Goal: Check status: Check status

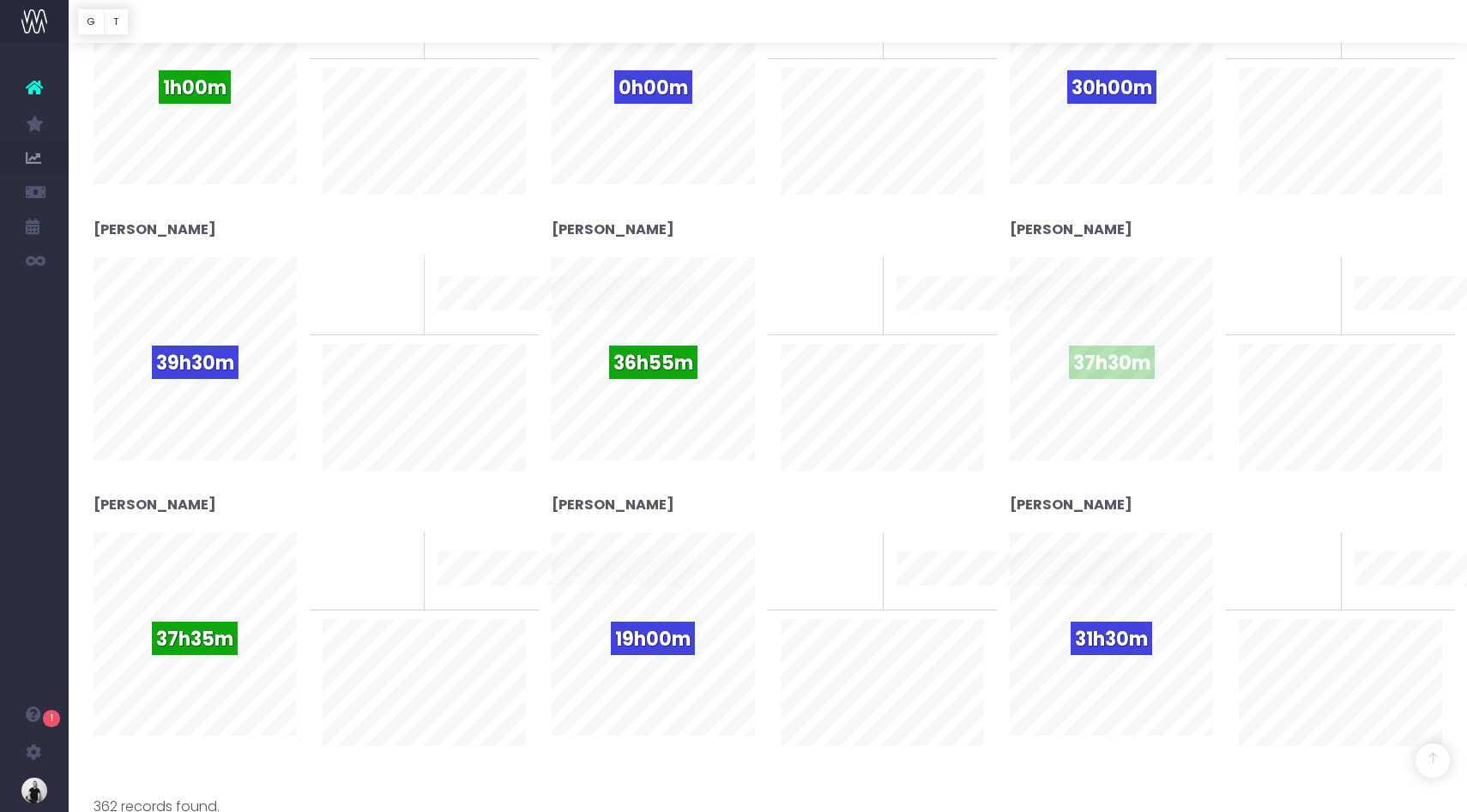
scroll to position [1300, 0]
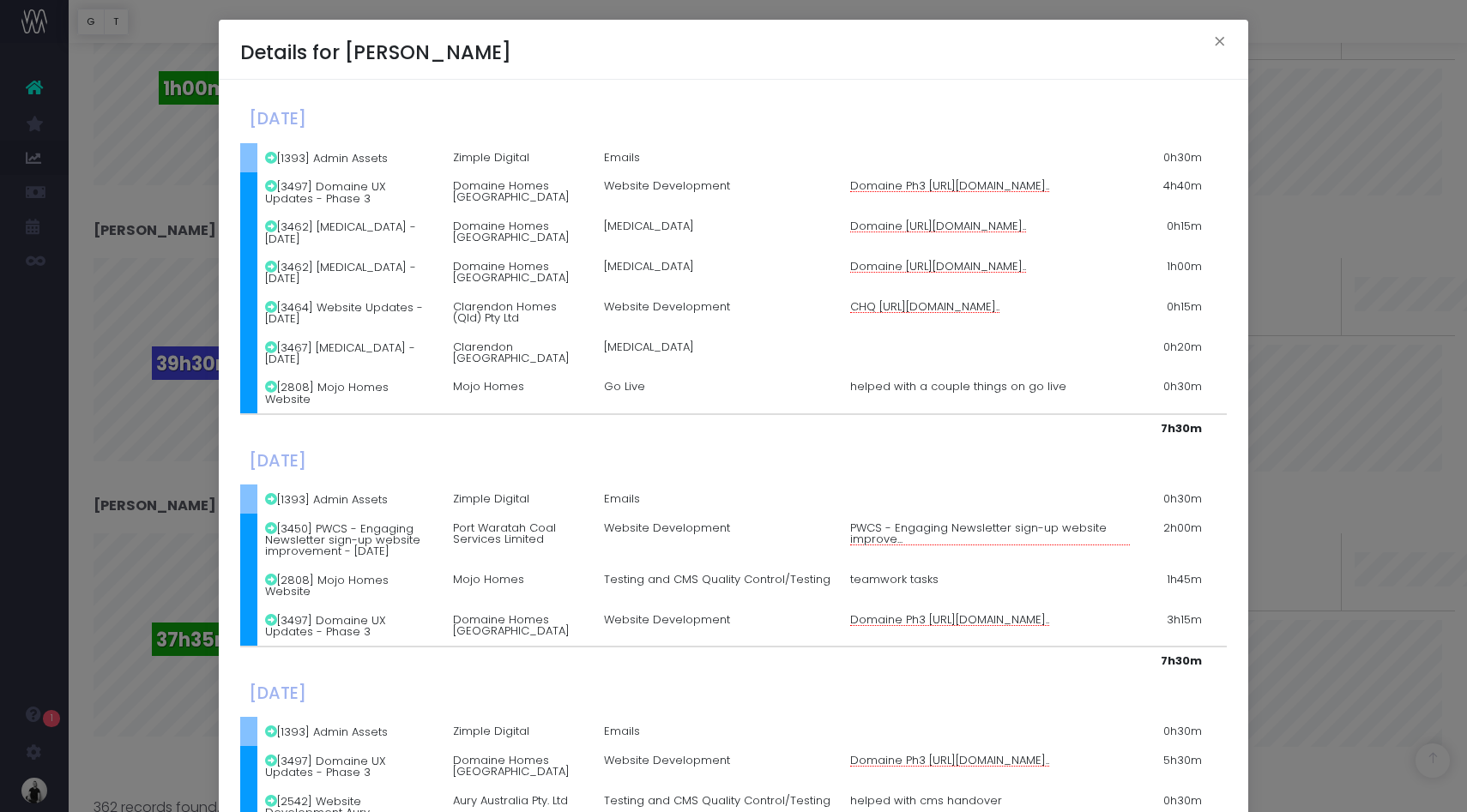
click at [147, 143] on div "Details for Sam Leighton × Monday, September 01st 2025 [1393] Admin Assets Zimp…" at bounding box center [734, 406] width 1467 height 812
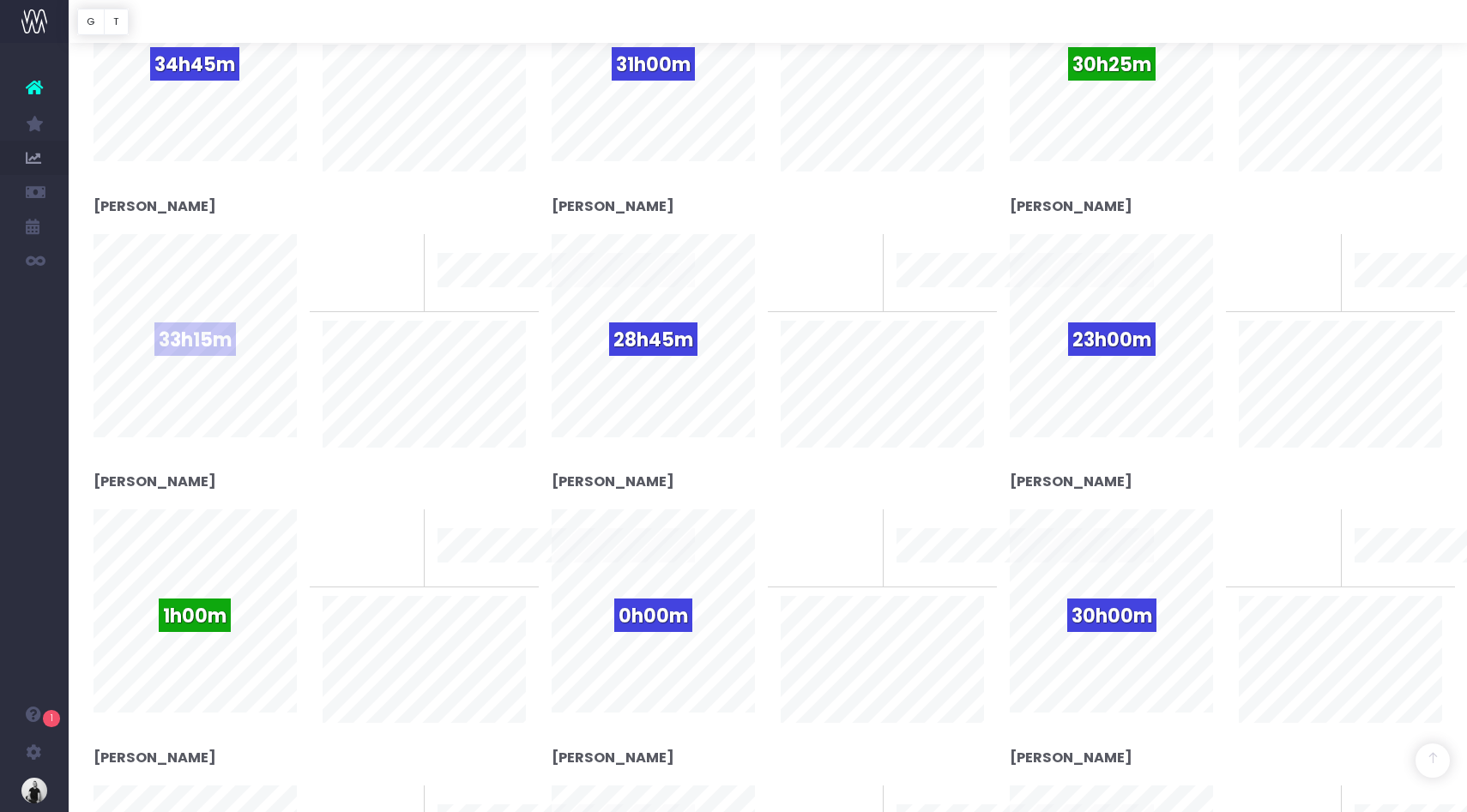
scroll to position [0, 0]
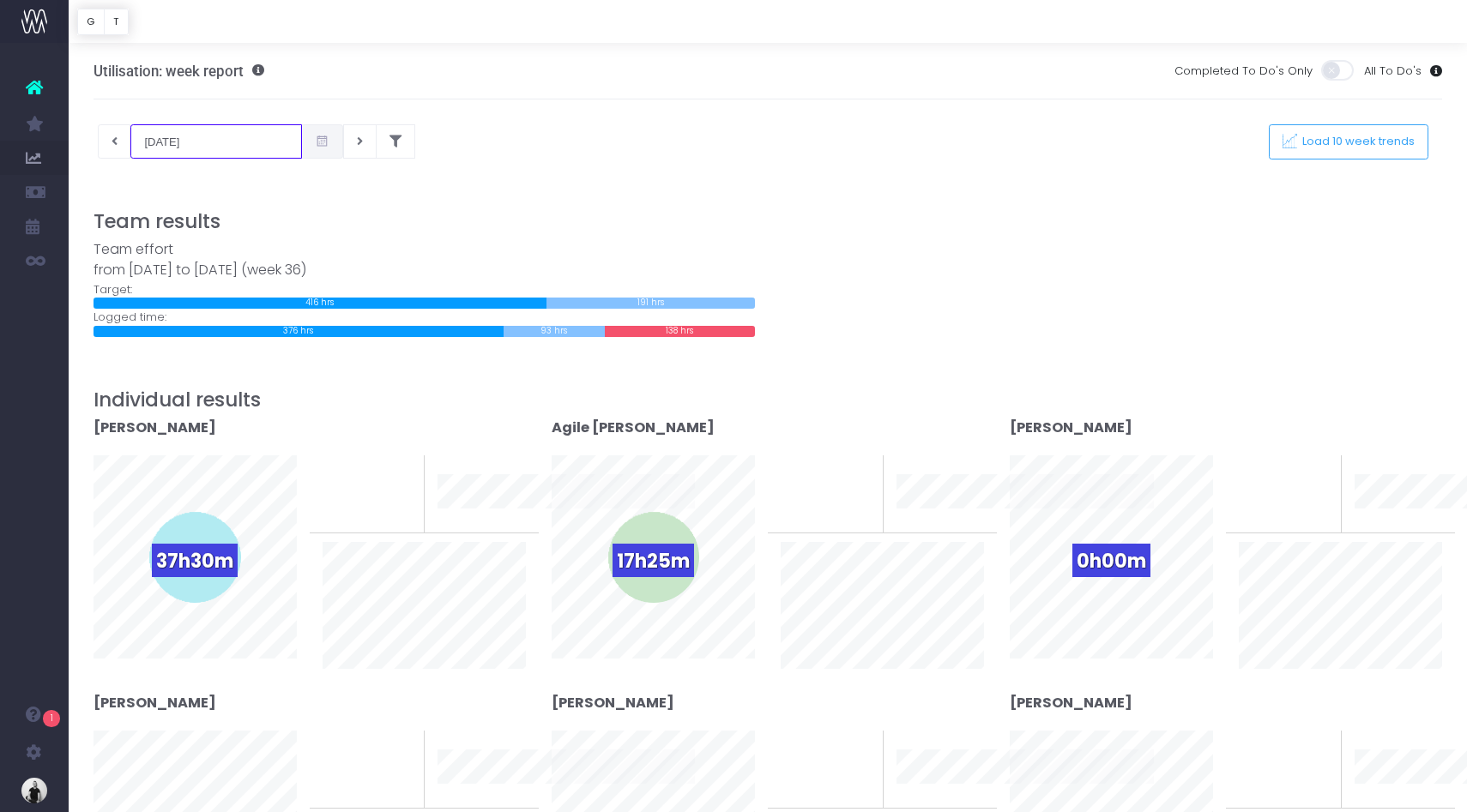
click at [184, 141] on input "01-09-2025" at bounding box center [216, 142] width 171 height 35
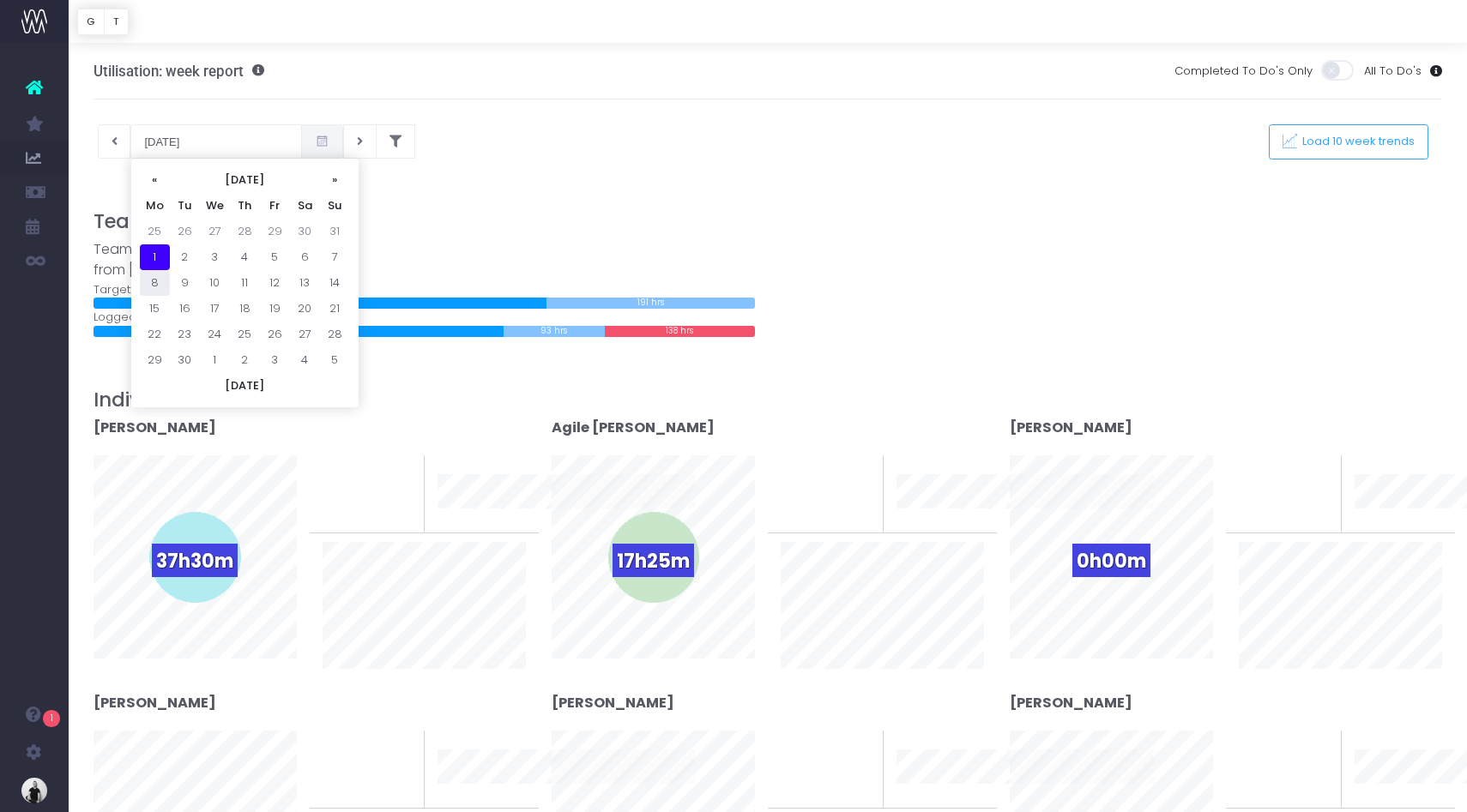
click at [158, 277] on td "8" at bounding box center [154, 283] width 30 height 26
type input "08-09-2025"
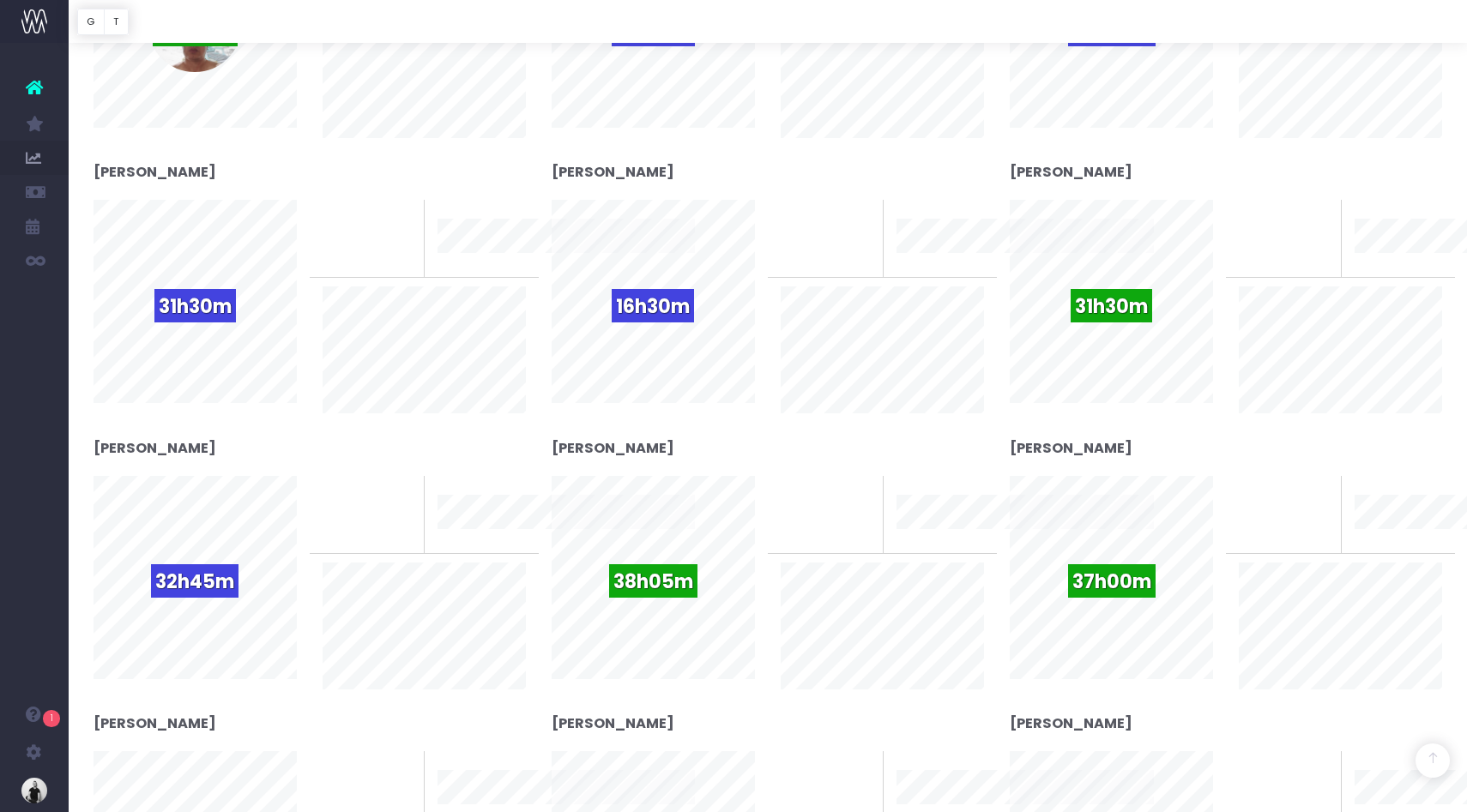
scroll to position [1144, 0]
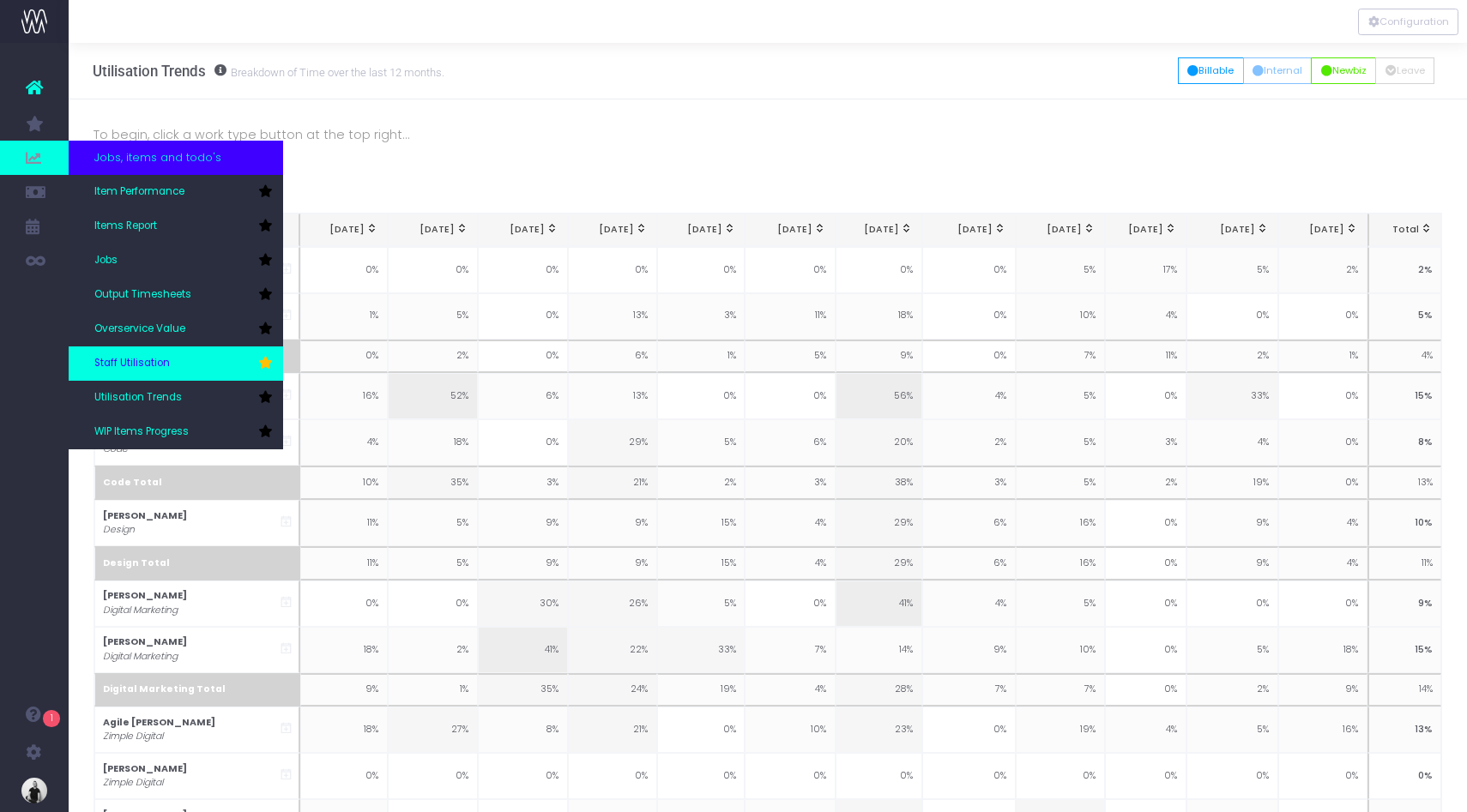
click at [191, 358] on link "Staff Utilisation" at bounding box center [176, 364] width 215 height 35
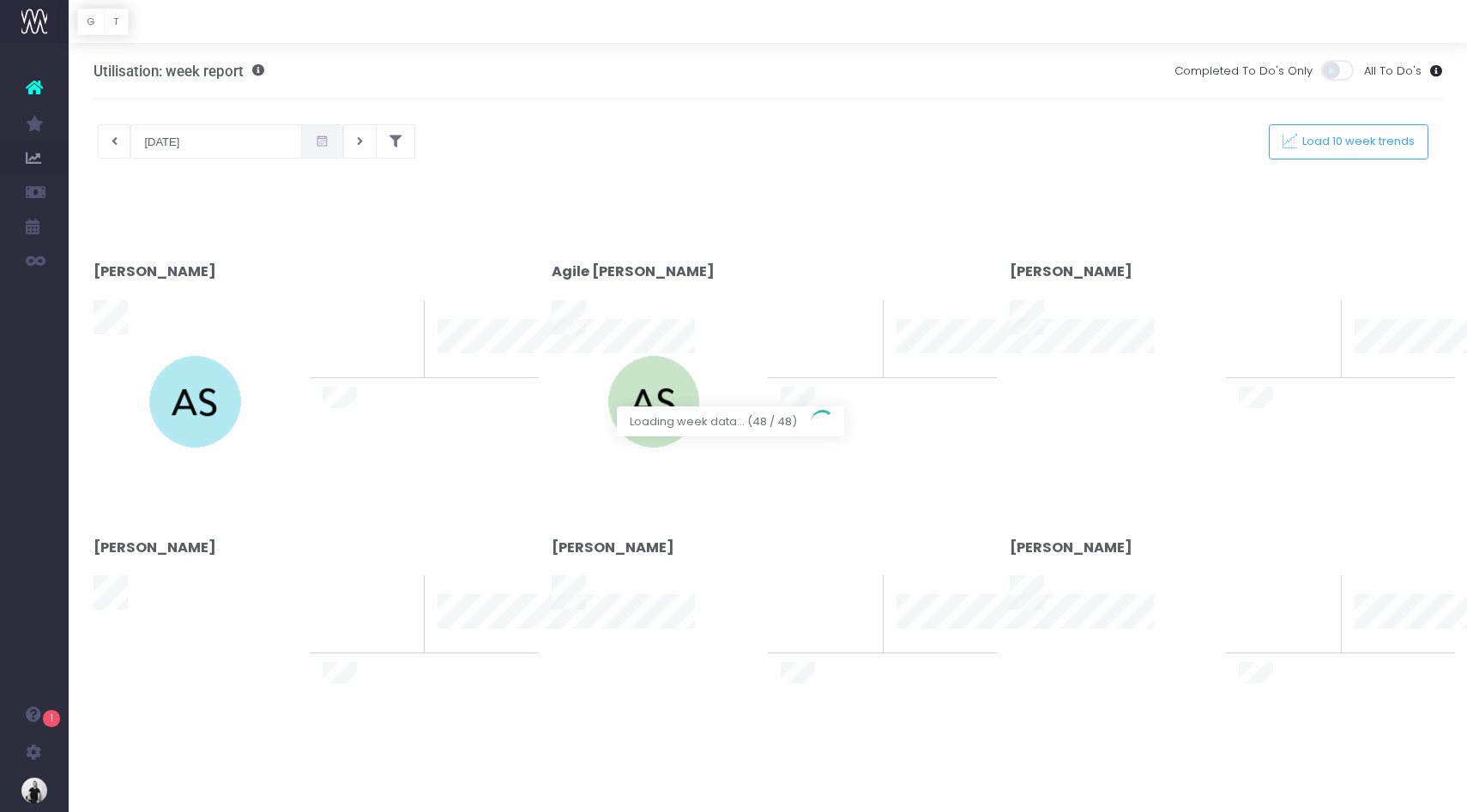
click at [238, 151] on div at bounding box center [734, 406] width 1467 height 812
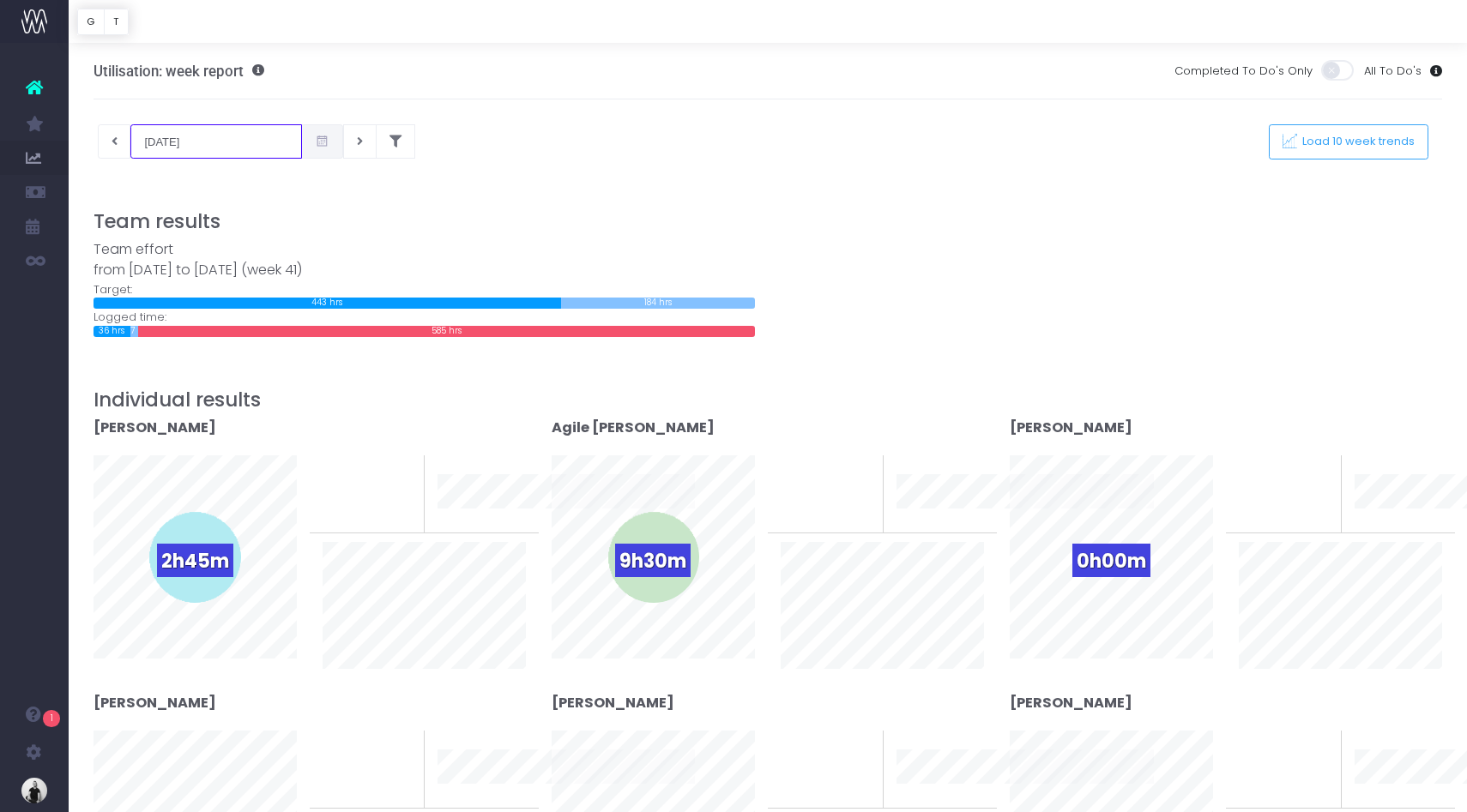
click at [191, 141] on input "07-10-2025" at bounding box center [216, 142] width 171 height 35
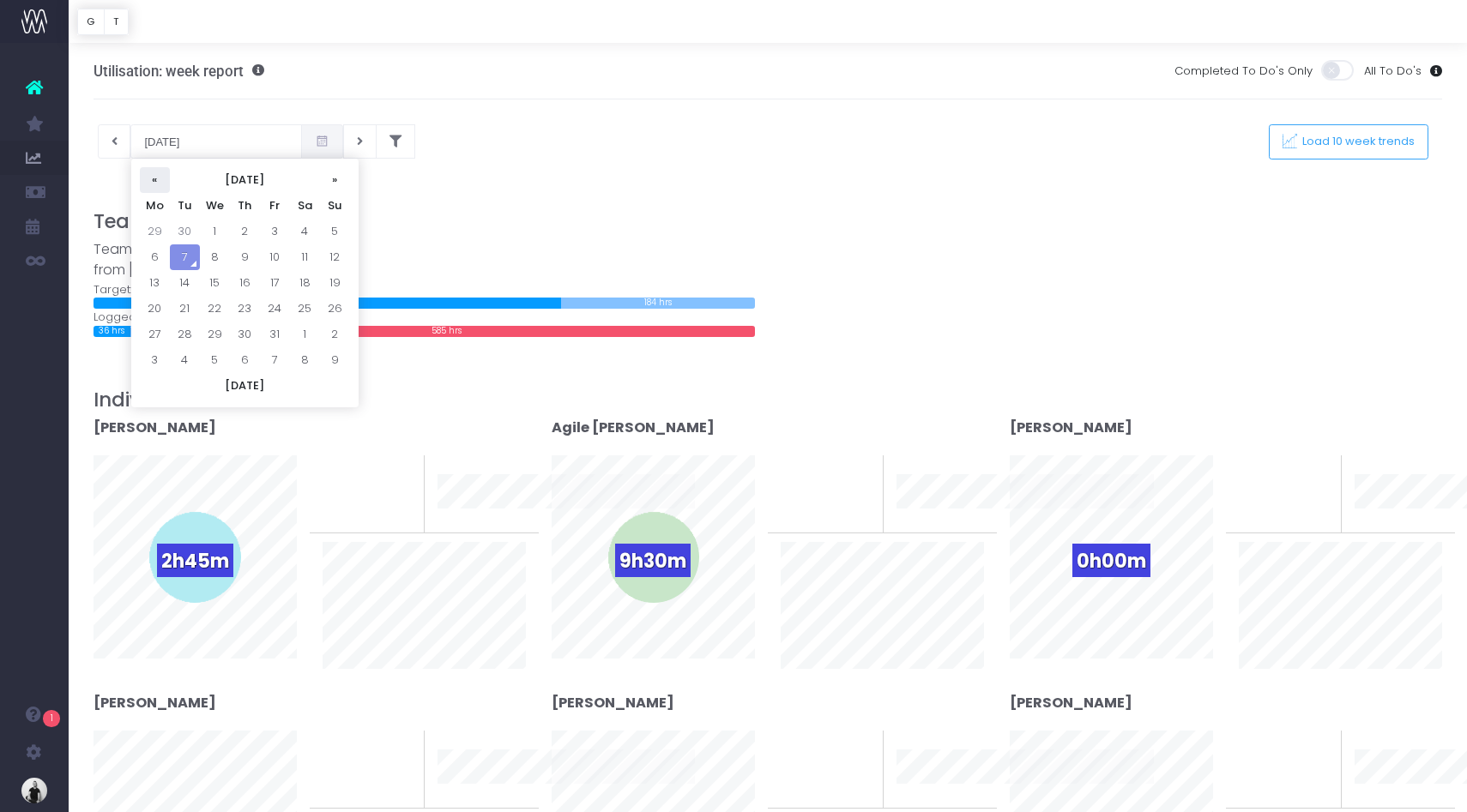
click at [152, 180] on th "«" at bounding box center [154, 180] width 30 height 26
click at [158, 287] on td "8" at bounding box center [154, 283] width 30 height 26
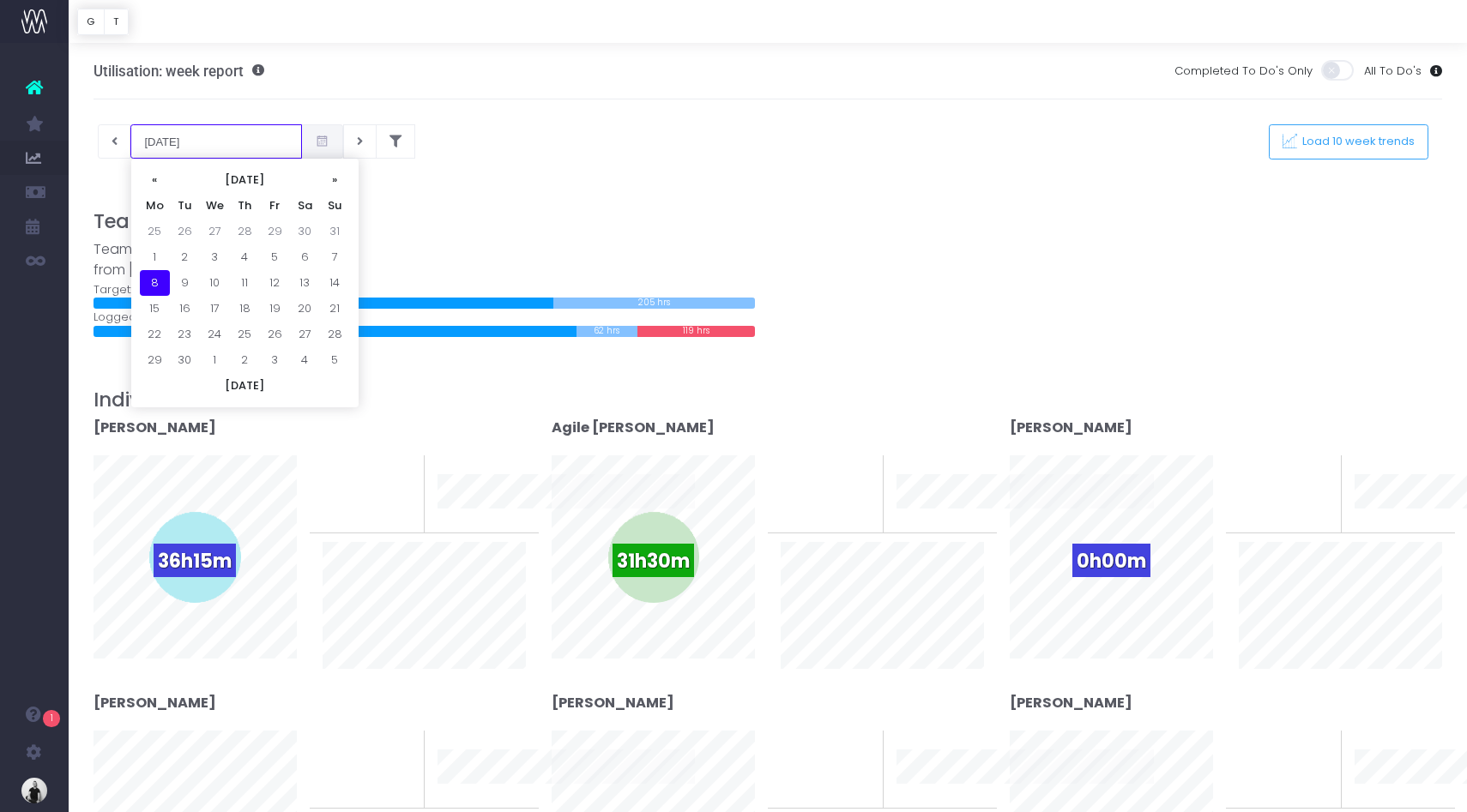
click at [191, 139] on input "08-09-2025" at bounding box center [216, 142] width 171 height 35
click at [154, 316] on td "15" at bounding box center [154, 309] width 30 height 26
type input "[DATE]"
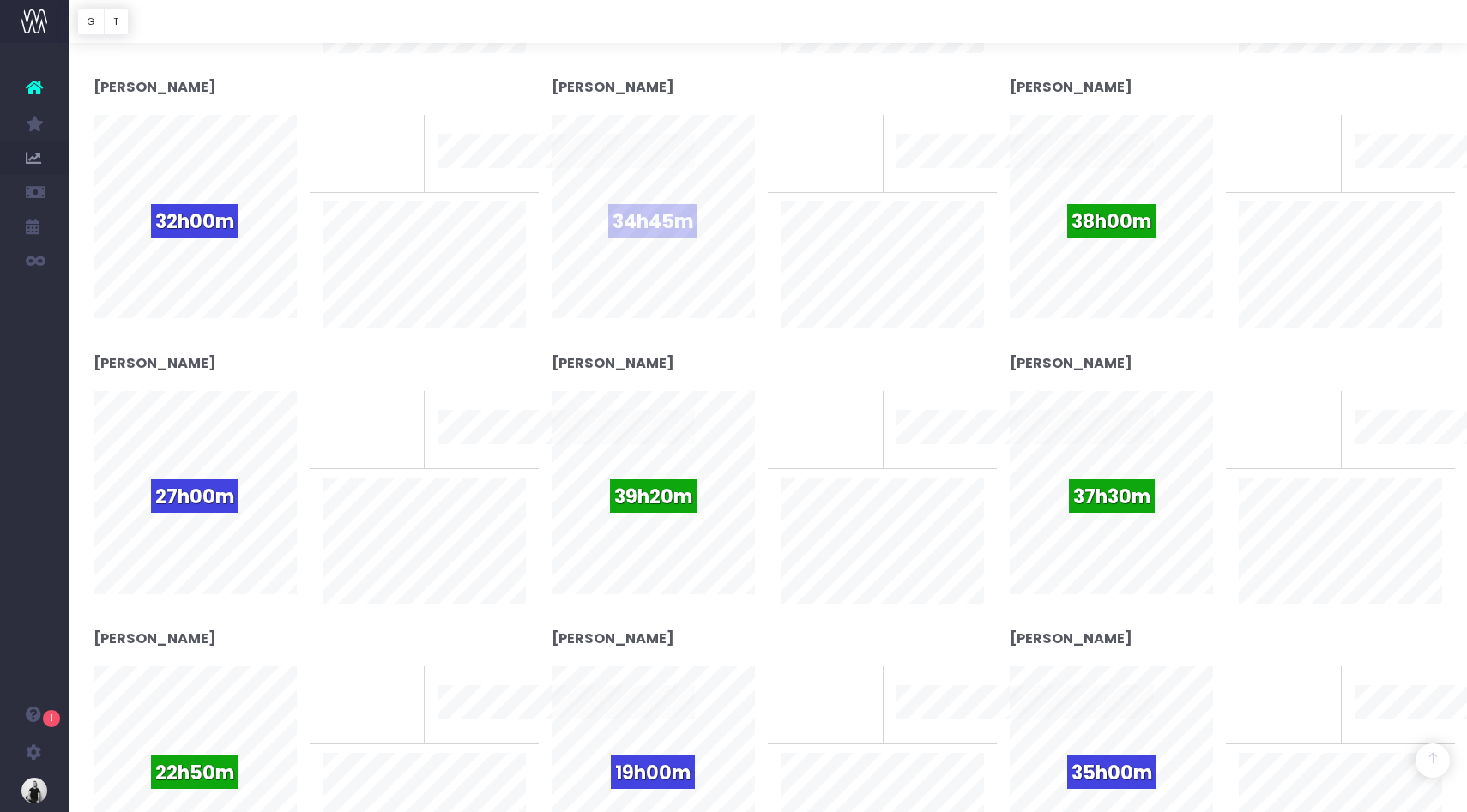
scroll to position [1441, 0]
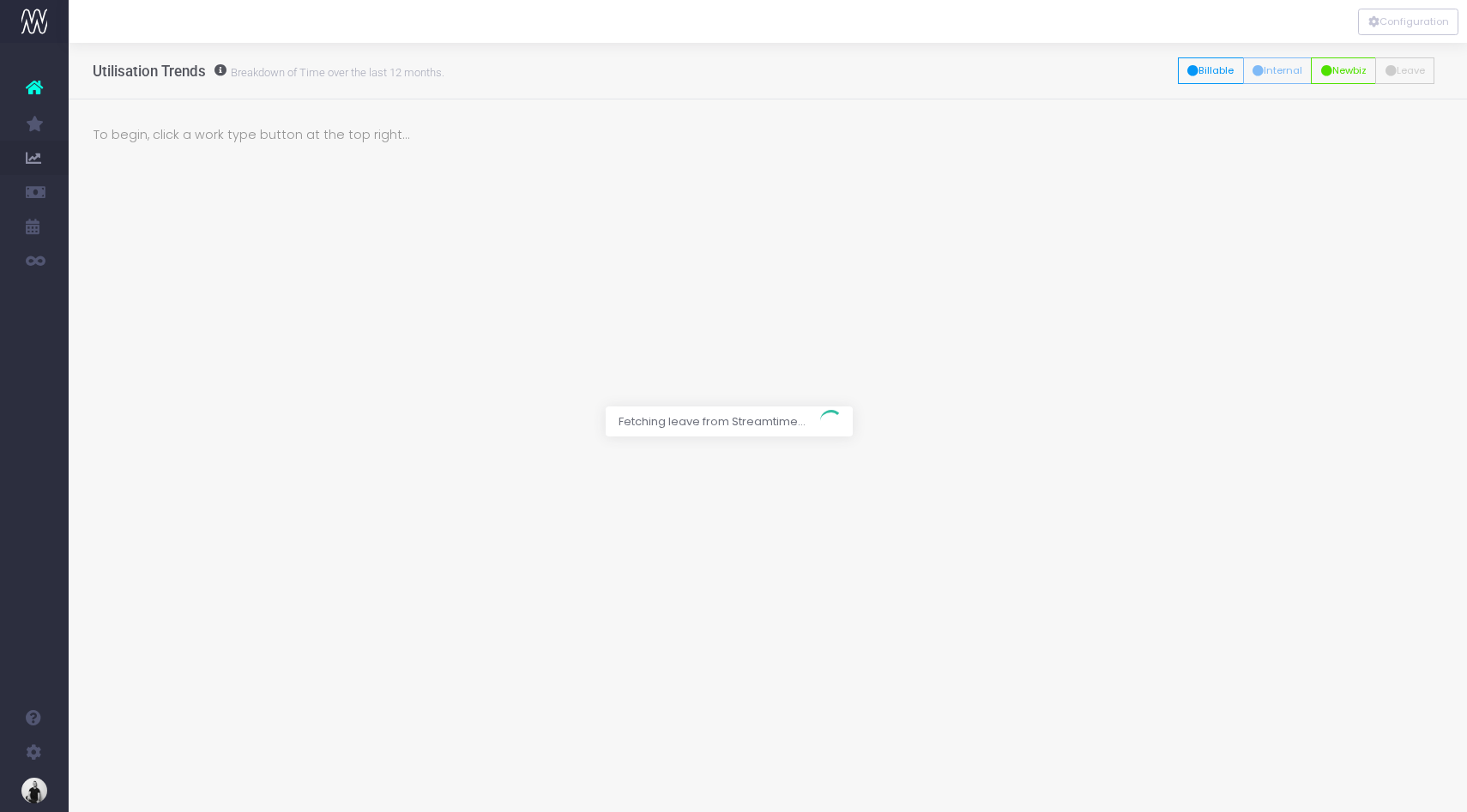
scroll to position [0, 13]
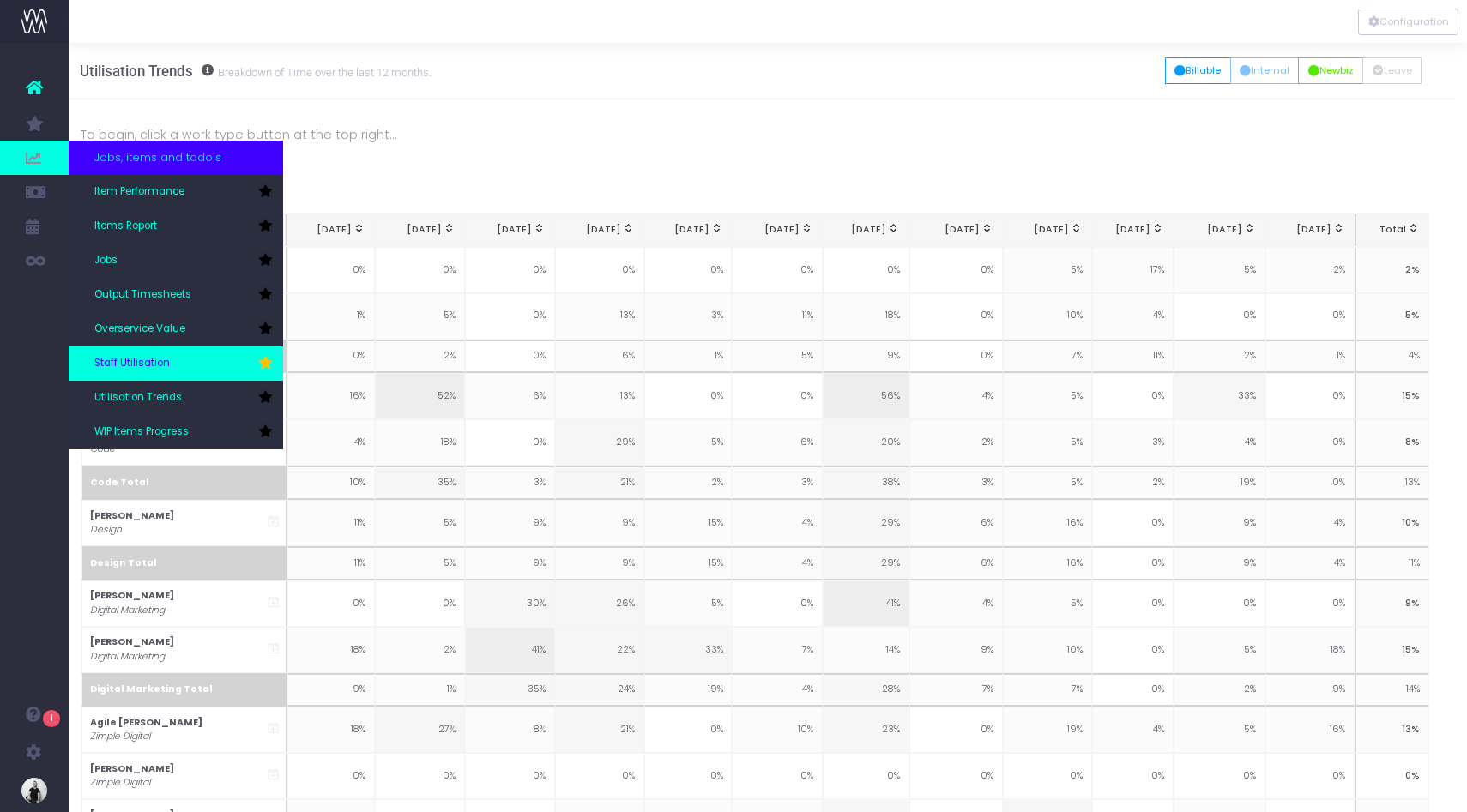
click at [128, 355] on link "Staff Utilisation" at bounding box center [176, 364] width 215 height 35
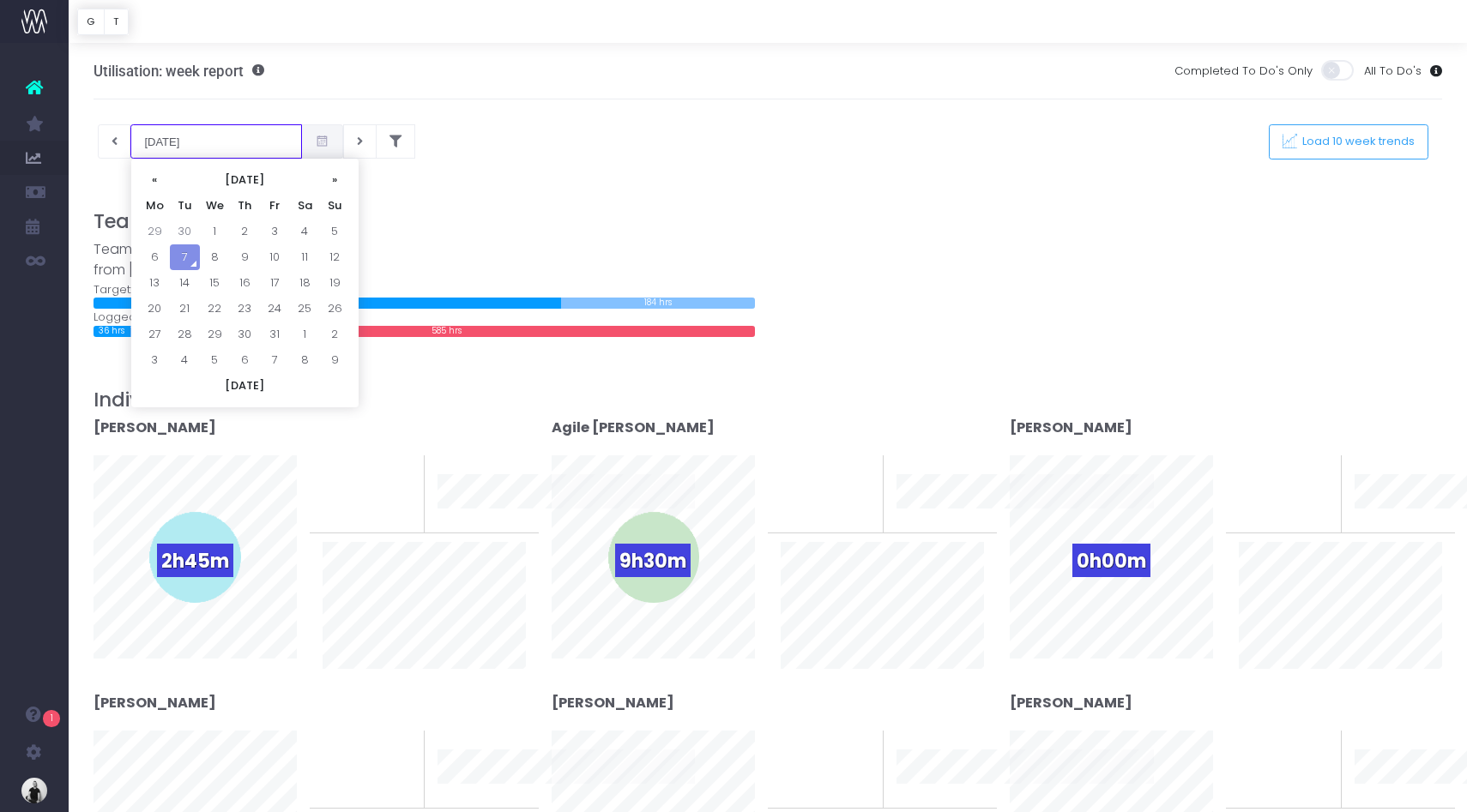
click at [192, 141] on input "[DATE]" at bounding box center [216, 142] width 171 height 35
click at [158, 178] on th "«" at bounding box center [154, 180] width 30 height 26
click at [152, 312] on td "15" at bounding box center [154, 309] width 30 height 26
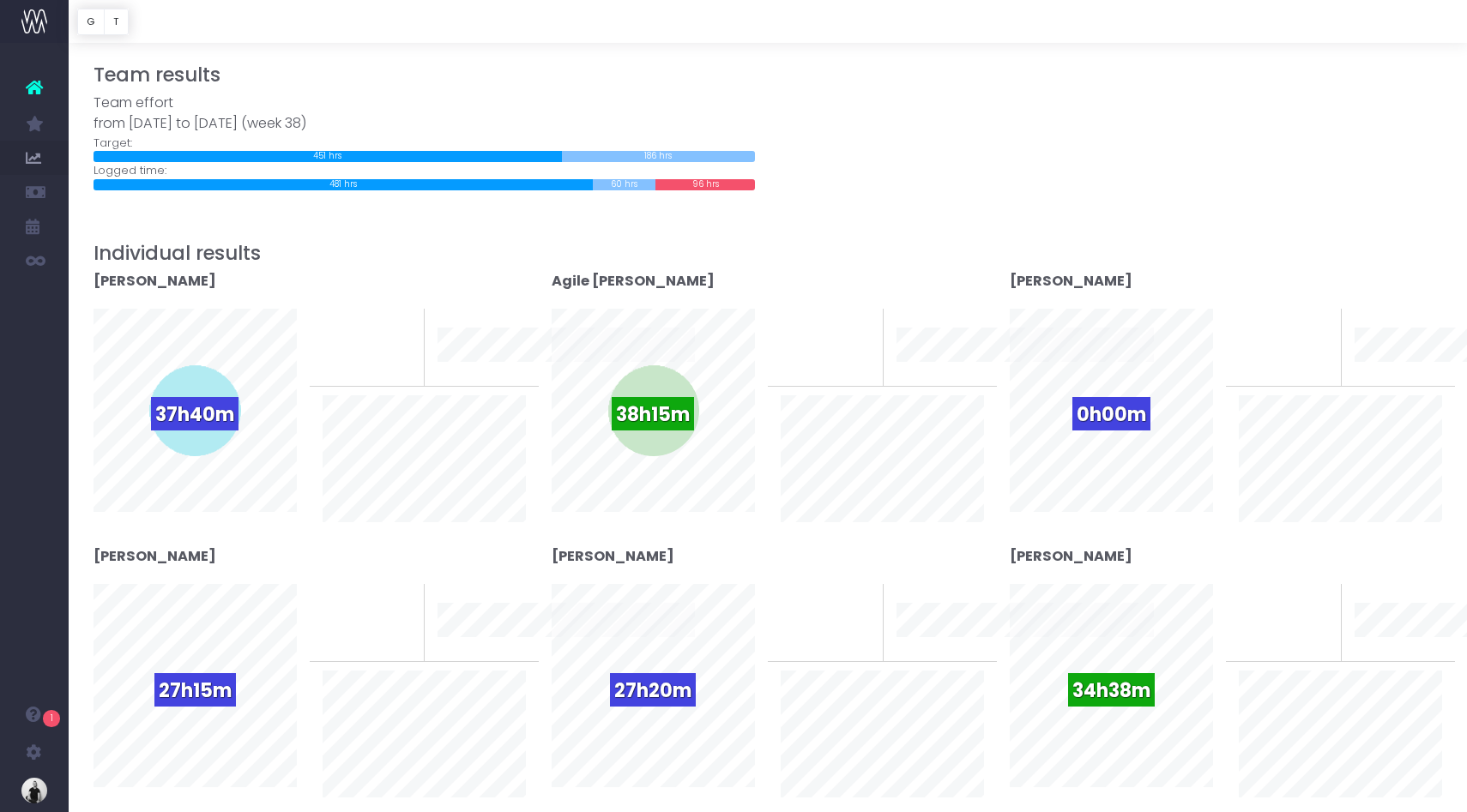
scroll to position [31, 0]
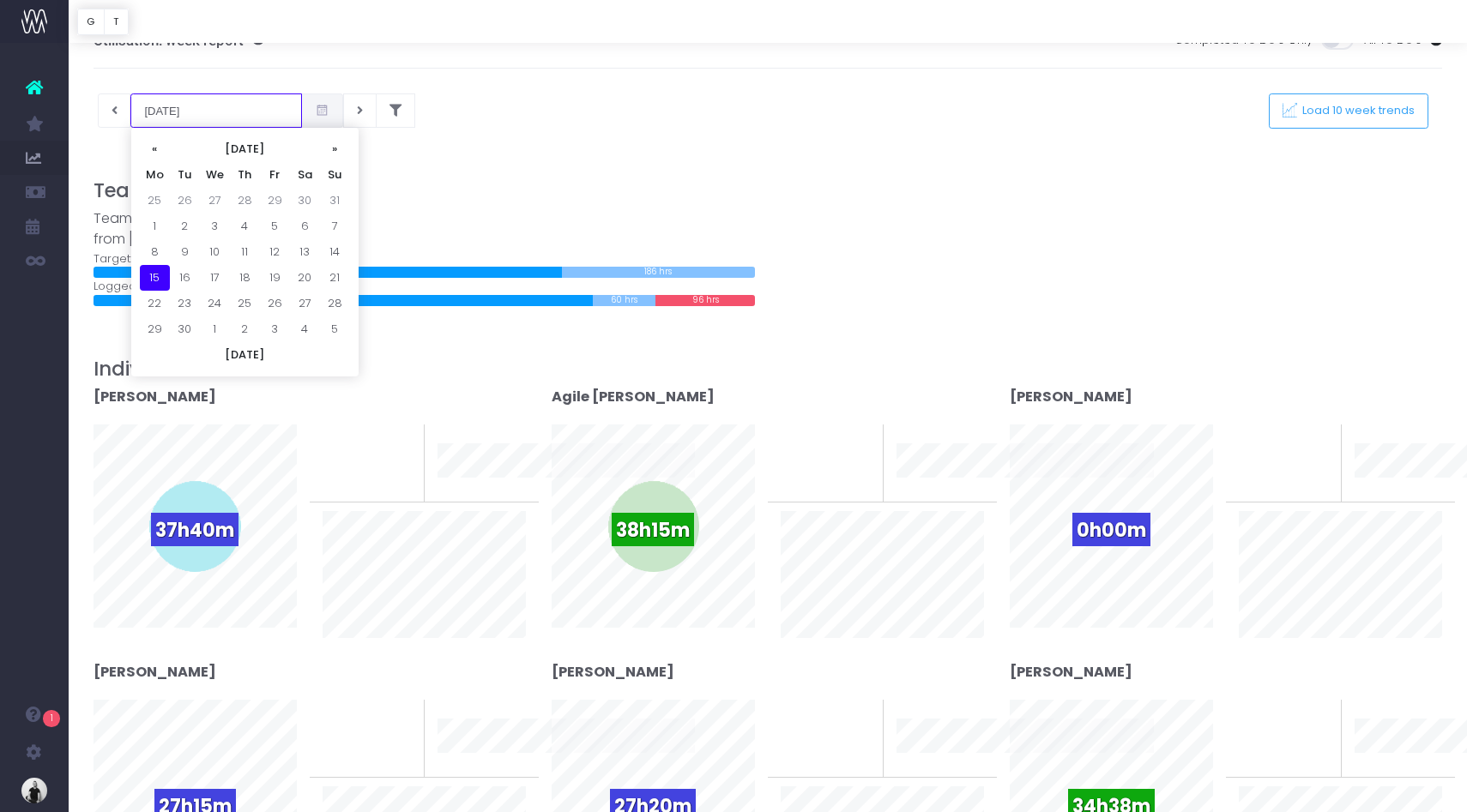
click at [175, 110] on input "[DATE]" at bounding box center [216, 111] width 171 height 35
click at [156, 303] on td "22" at bounding box center [154, 304] width 30 height 26
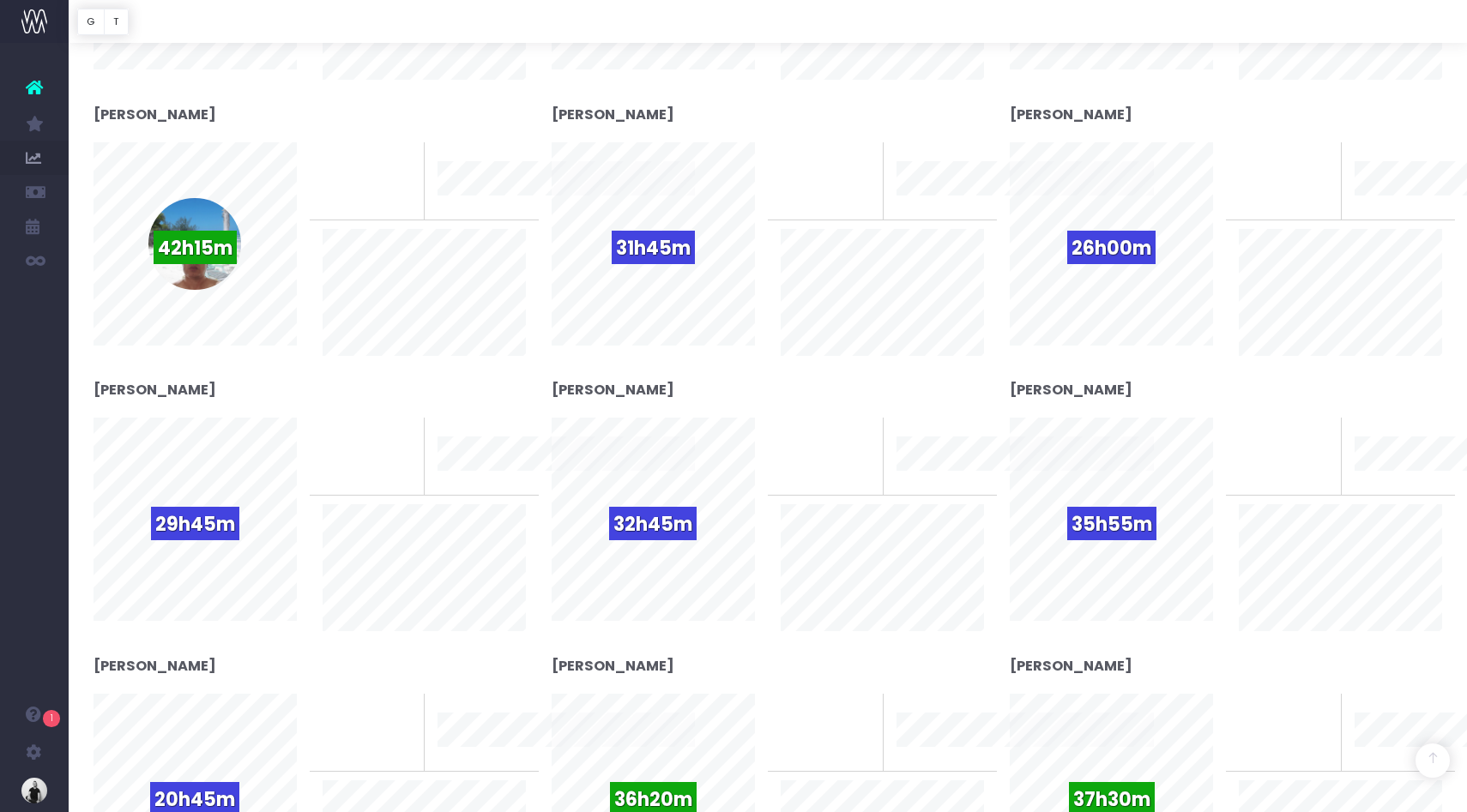
scroll to position [0, 0]
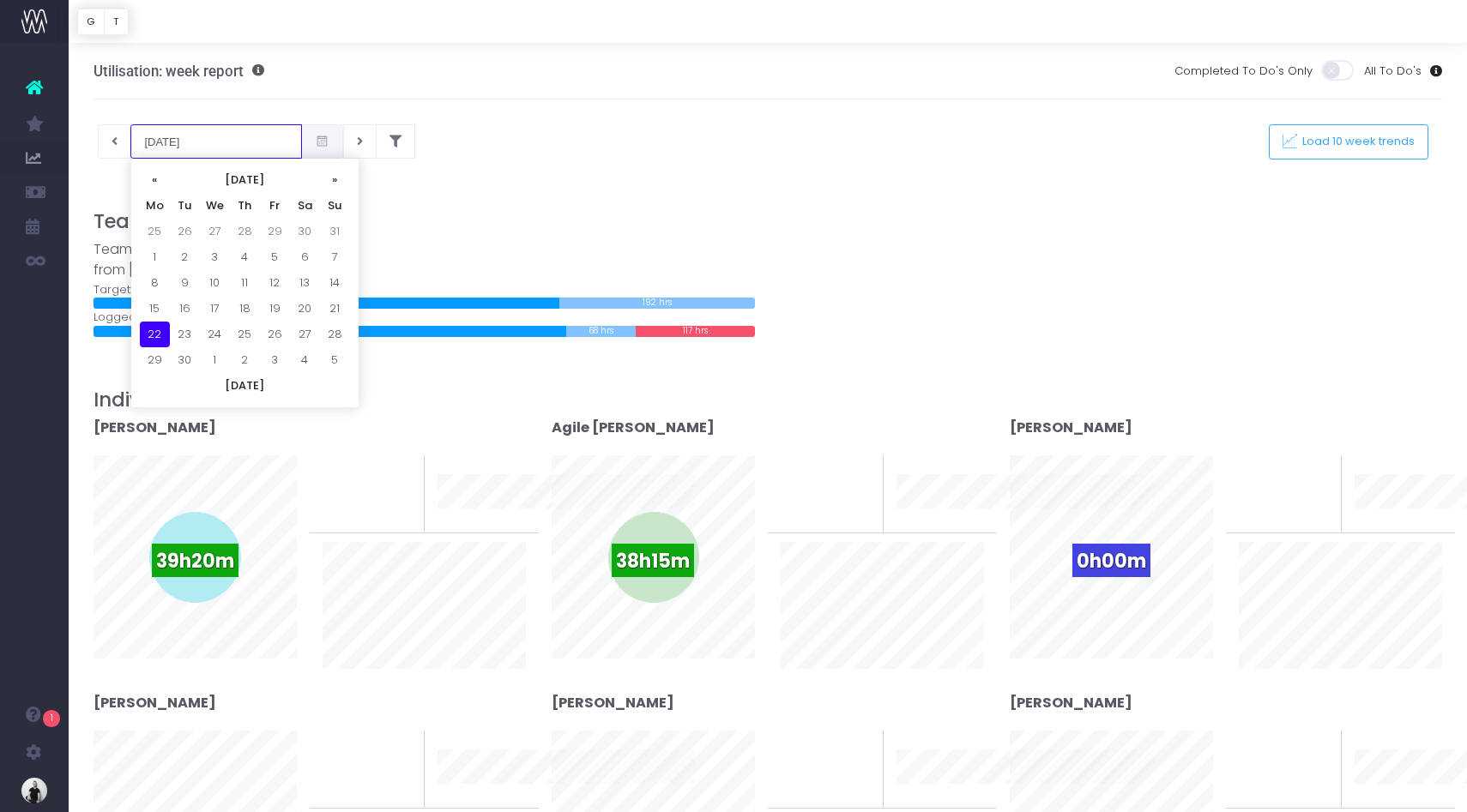
click at [197, 140] on input "[DATE]" at bounding box center [216, 142] width 171 height 35
click at [158, 361] on td "29" at bounding box center [154, 360] width 30 height 26
type input "[DATE]"
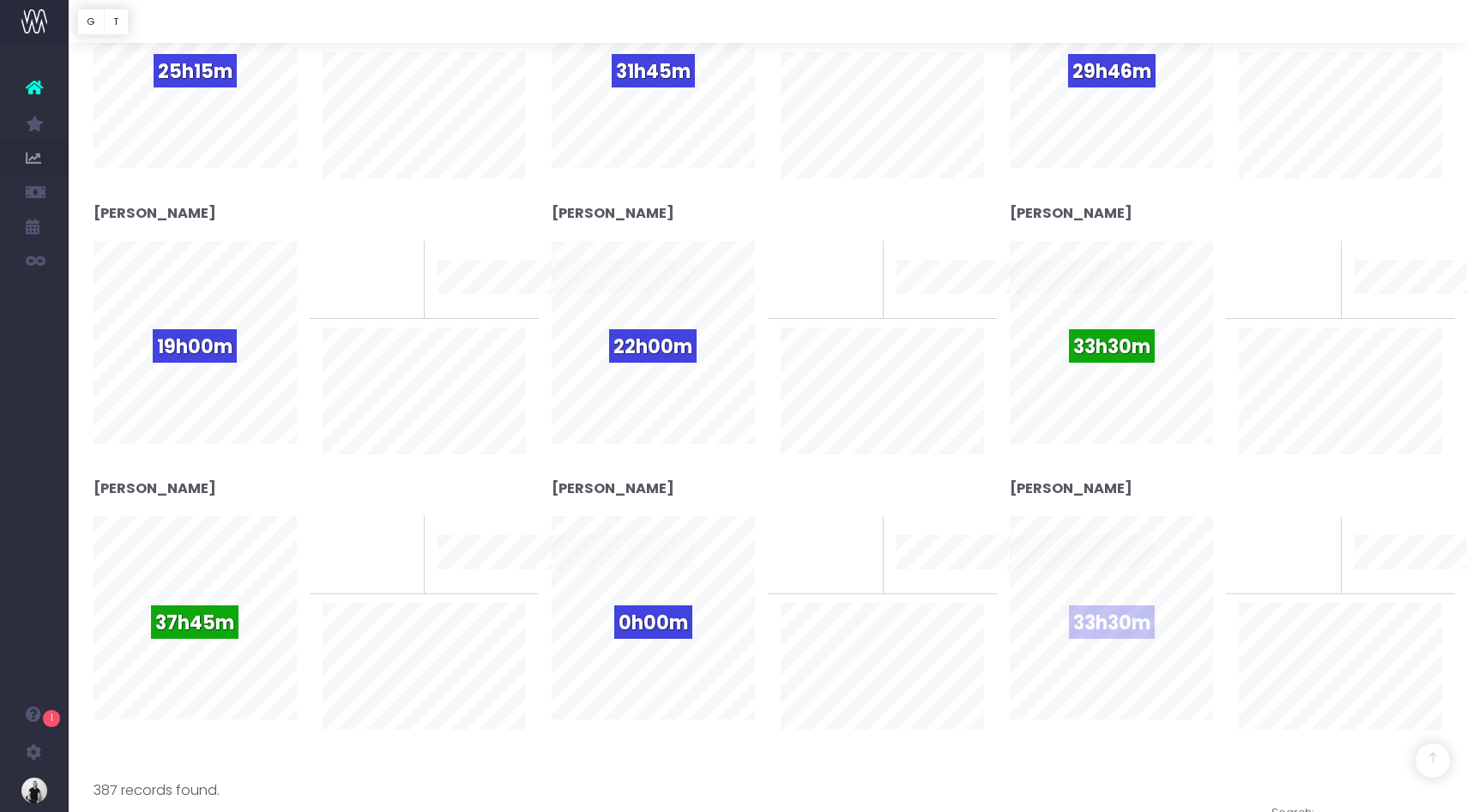
scroll to position [1380, 0]
